Goal: Task Accomplishment & Management: Use online tool/utility

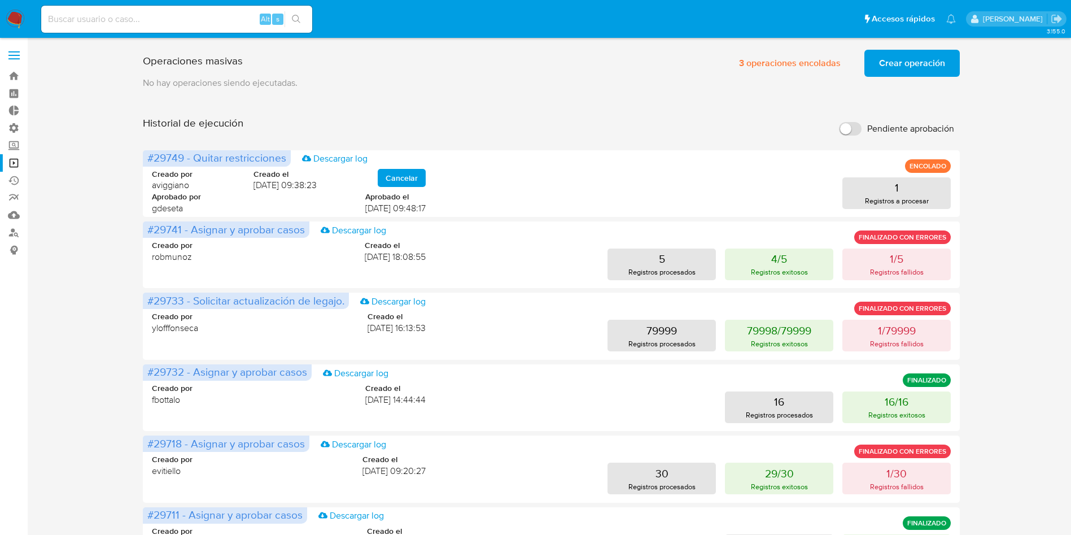
click at [165, 24] on input at bounding box center [176, 19] width 271 height 15
paste input "QJsSLVe1Y8I40OPv0U2NXzkG"
click at [308, 15] on input "QJsSLVe1Y8I40OPv0U2NXzkG" at bounding box center [176, 19] width 271 height 15
type input "QJsSLVe1Y8I40OPv0U2NXzkG"
click at [294, 17] on icon "search-icon" at bounding box center [296, 19] width 9 height 9
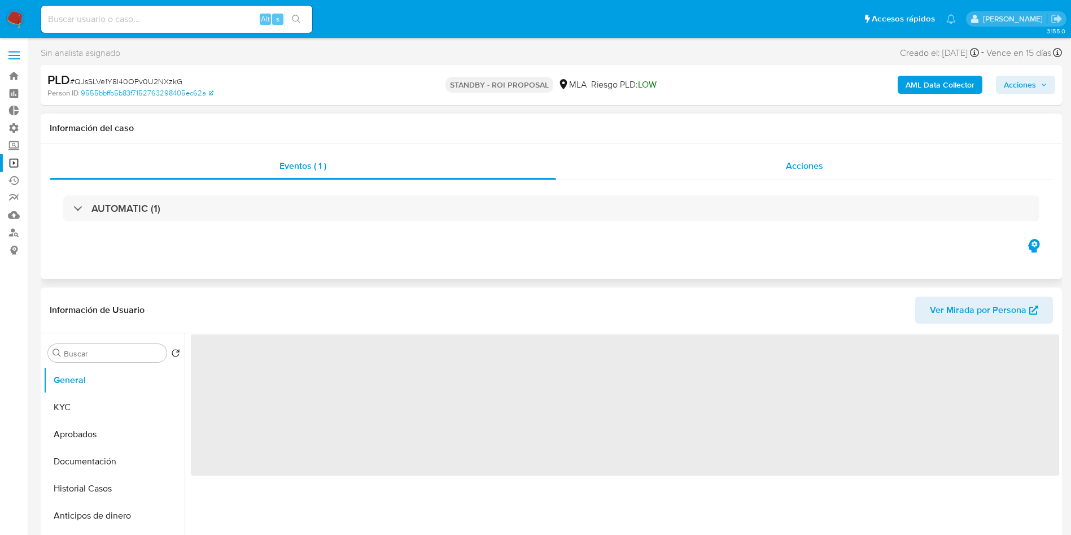
click at [805, 168] on span "Acciones" at bounding box center [804, 165] width 37 height 13
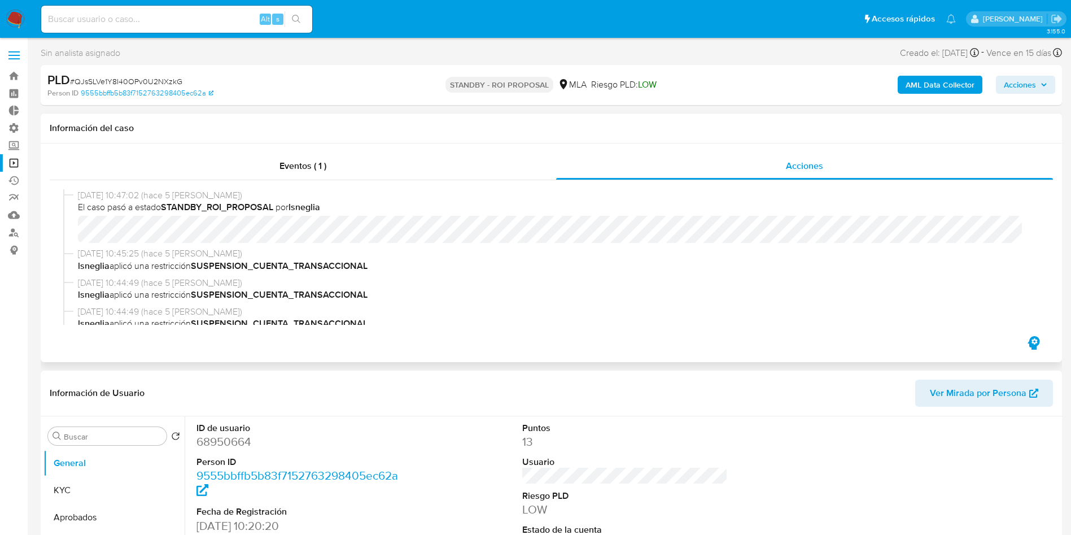
select select "10"
click at [190, 24] on input at bounding box center [176, 19] width 271 height 15
paste input "0u9grrl0UCP9AHeF1GAiXivc"
type input "0u9grrl0UCP9AHeF1GAiXivc"
click at [295, 20] on icon "search-icon" at bounding box center [296, 19] width 9 height 9
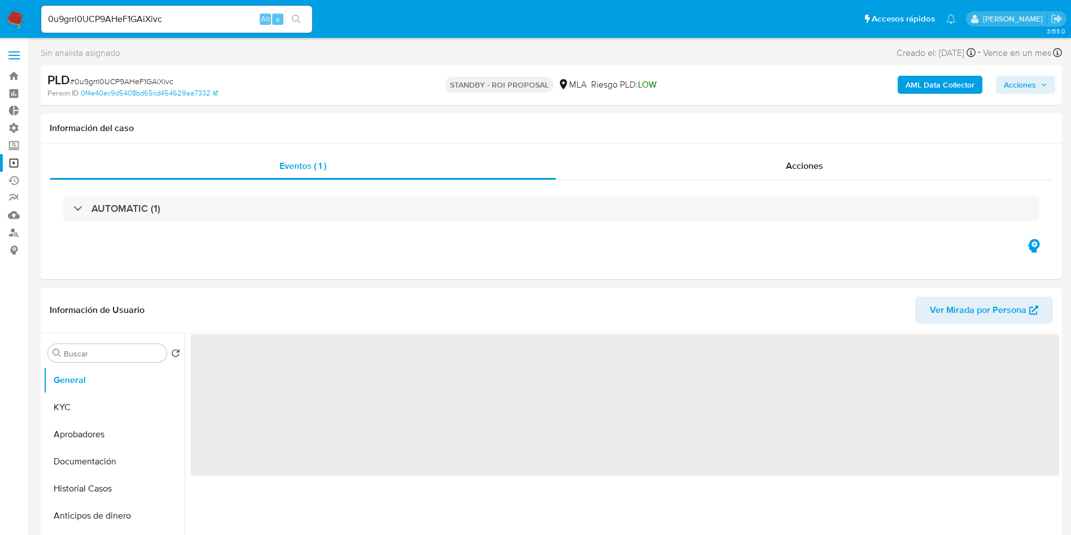
select select "10"
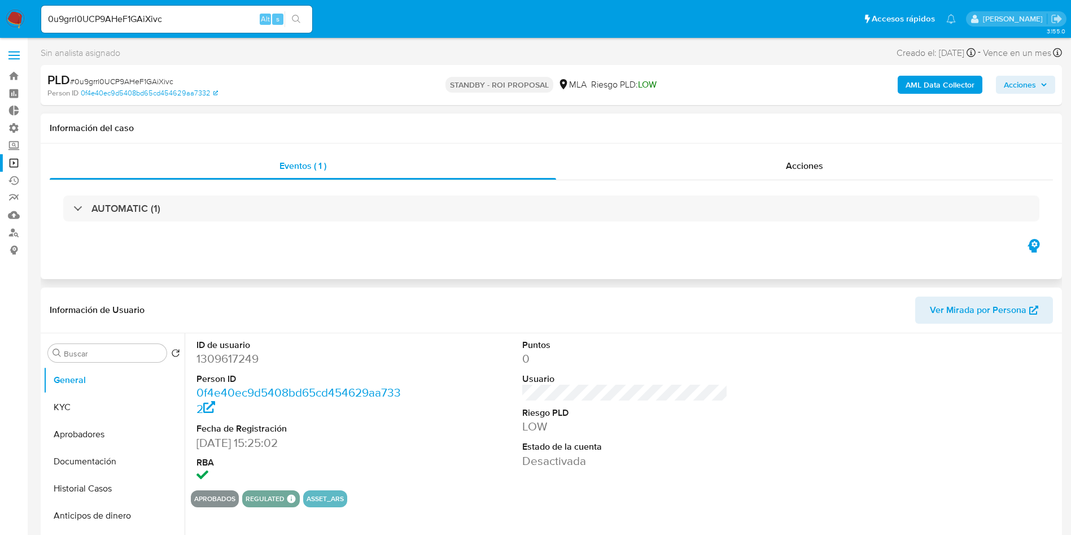
click at [795, 153] on div "Acciones" at bounding box center [804, 166] width 497 height 27
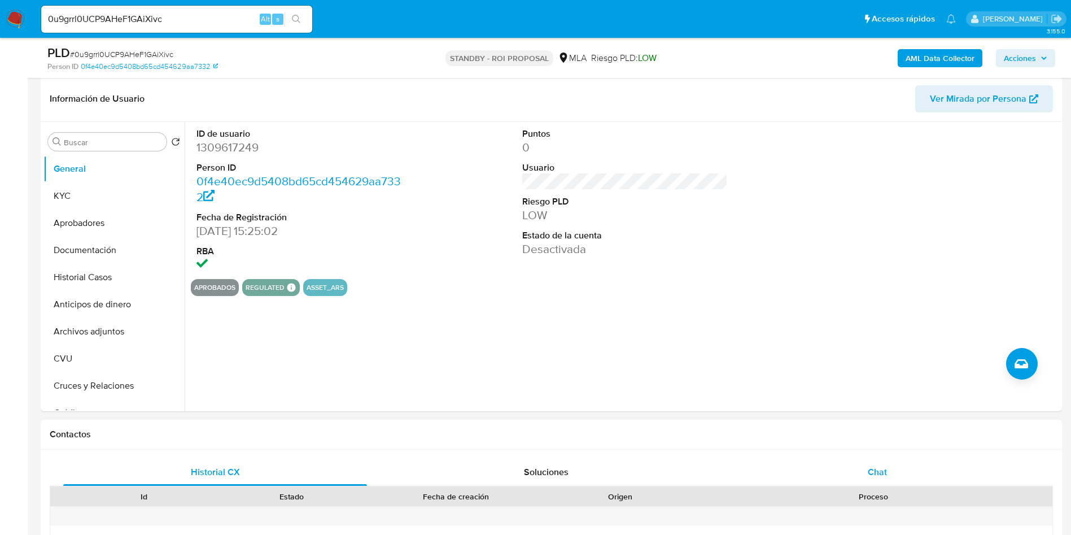
click at [892, 462] on div "Chat" at bounding box center [878, 472] width 304 height 27
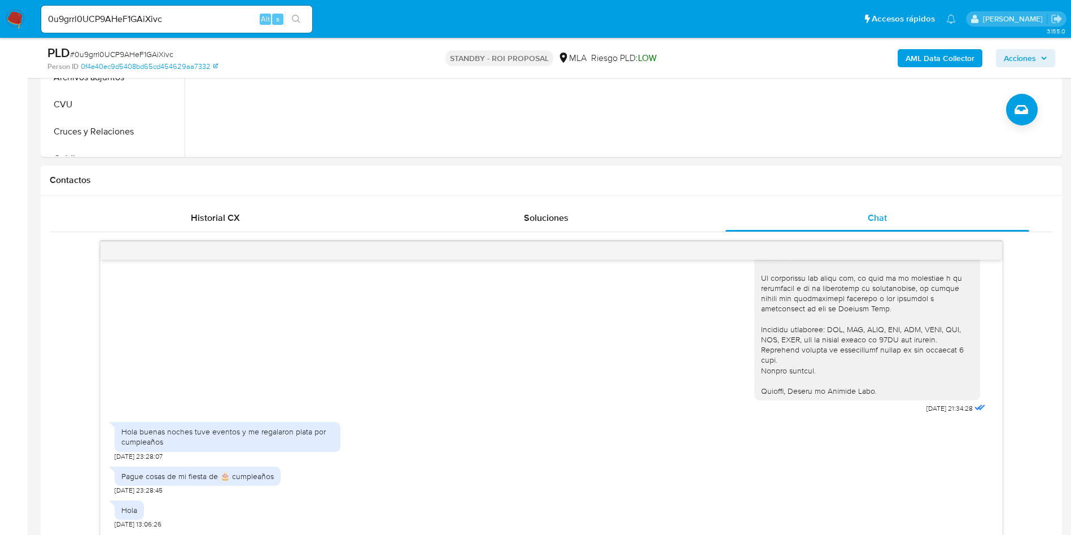
scroll to position [593, 0]
